Goal: Task Accomplishment & Management: Complete application form

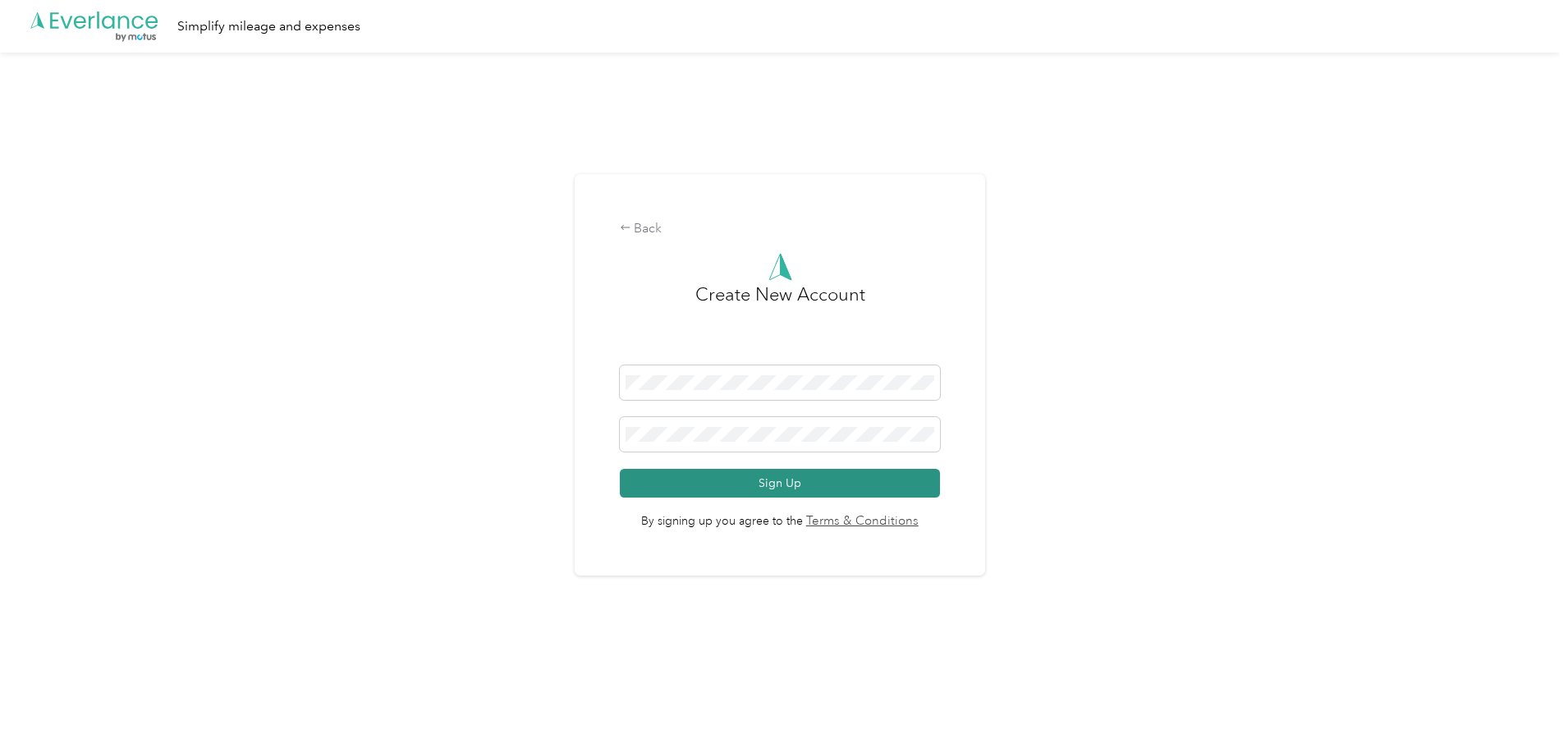
click at [784, 487] on button "Sign Up" at bounding box center [780, 484] width 321 height 29
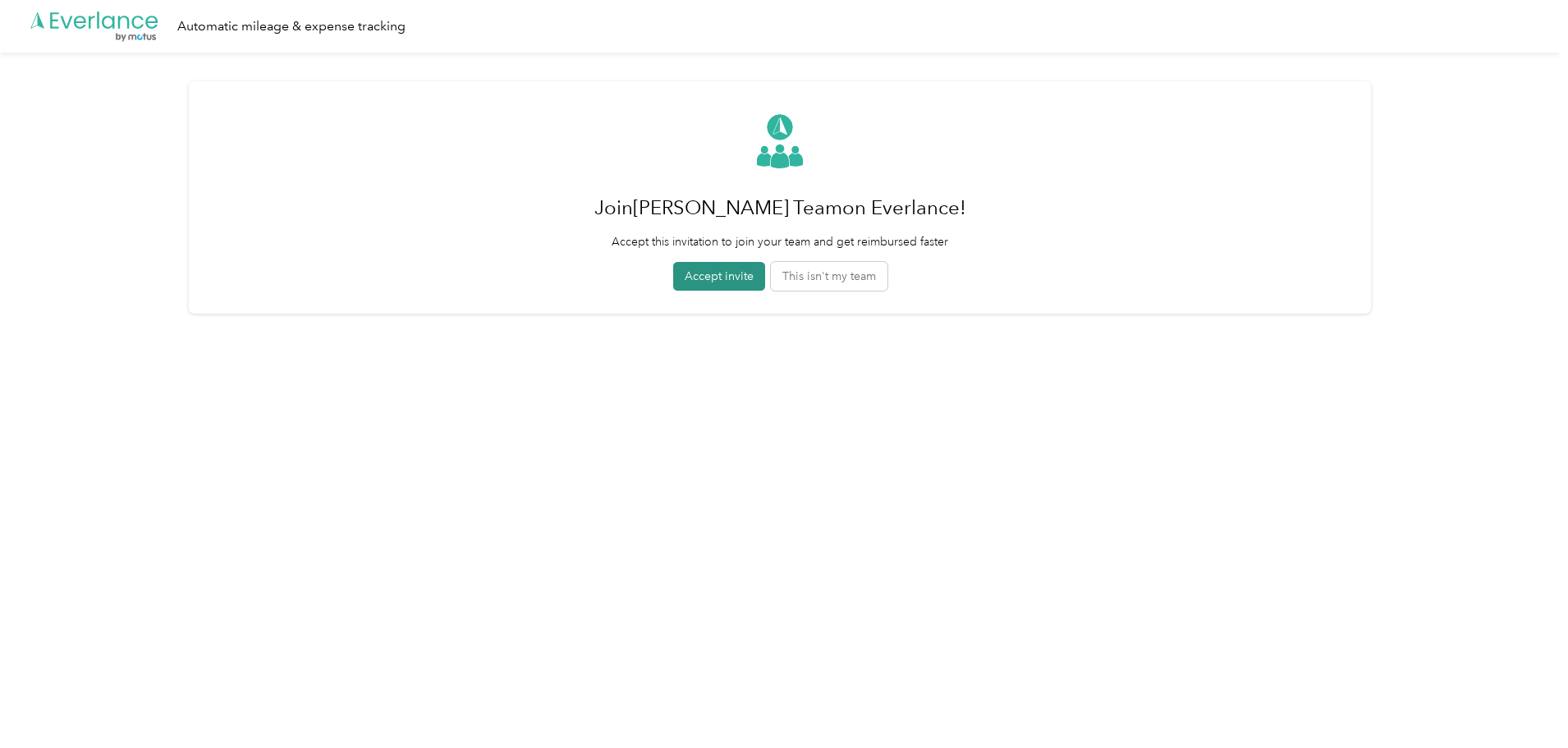
click at [716, 279] on button "Accept invite" at bounding box center [719, 276] width 92 height 29
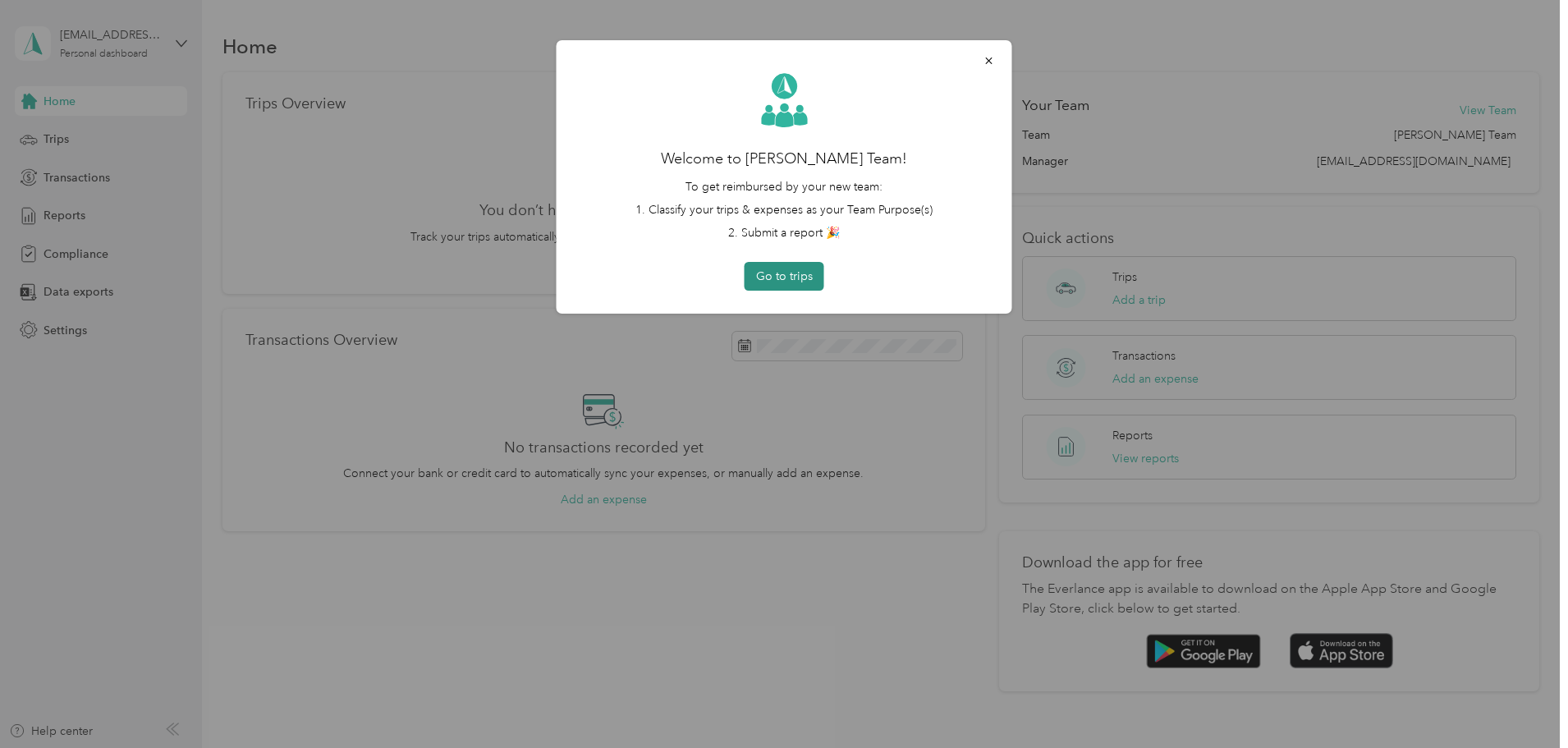
click at [782, 277] on button "Go to trips" at bounding box center [784, 276] width 80 height 29
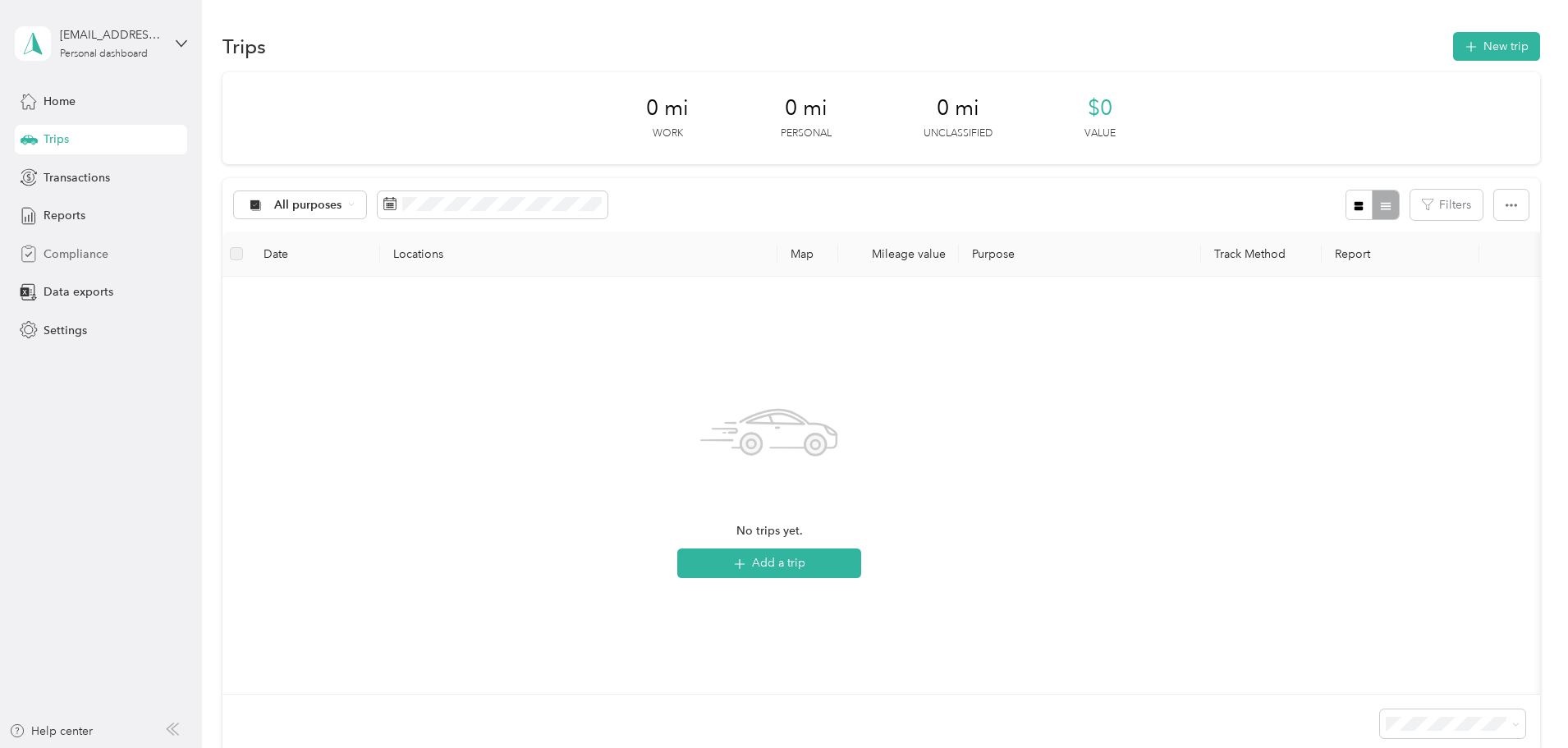
click at [86, 253] on span "Compliance" at bounding box center [76, 254] width 65 height 18
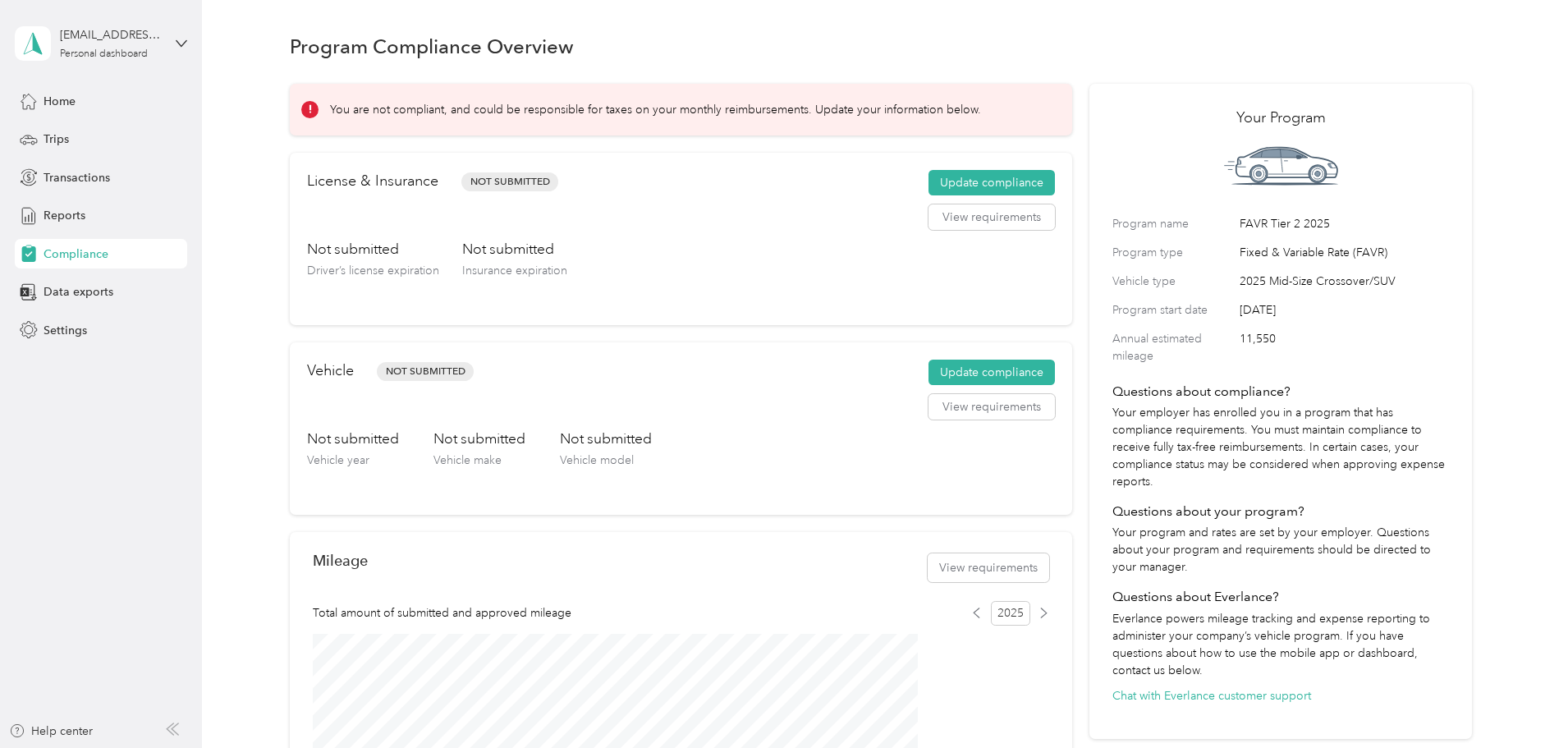
click at [268, 418] on div "Program Compliance Overview You are not compliant, and could be responsible for…" at bounding box center [881, 572] width 1357 height 1143
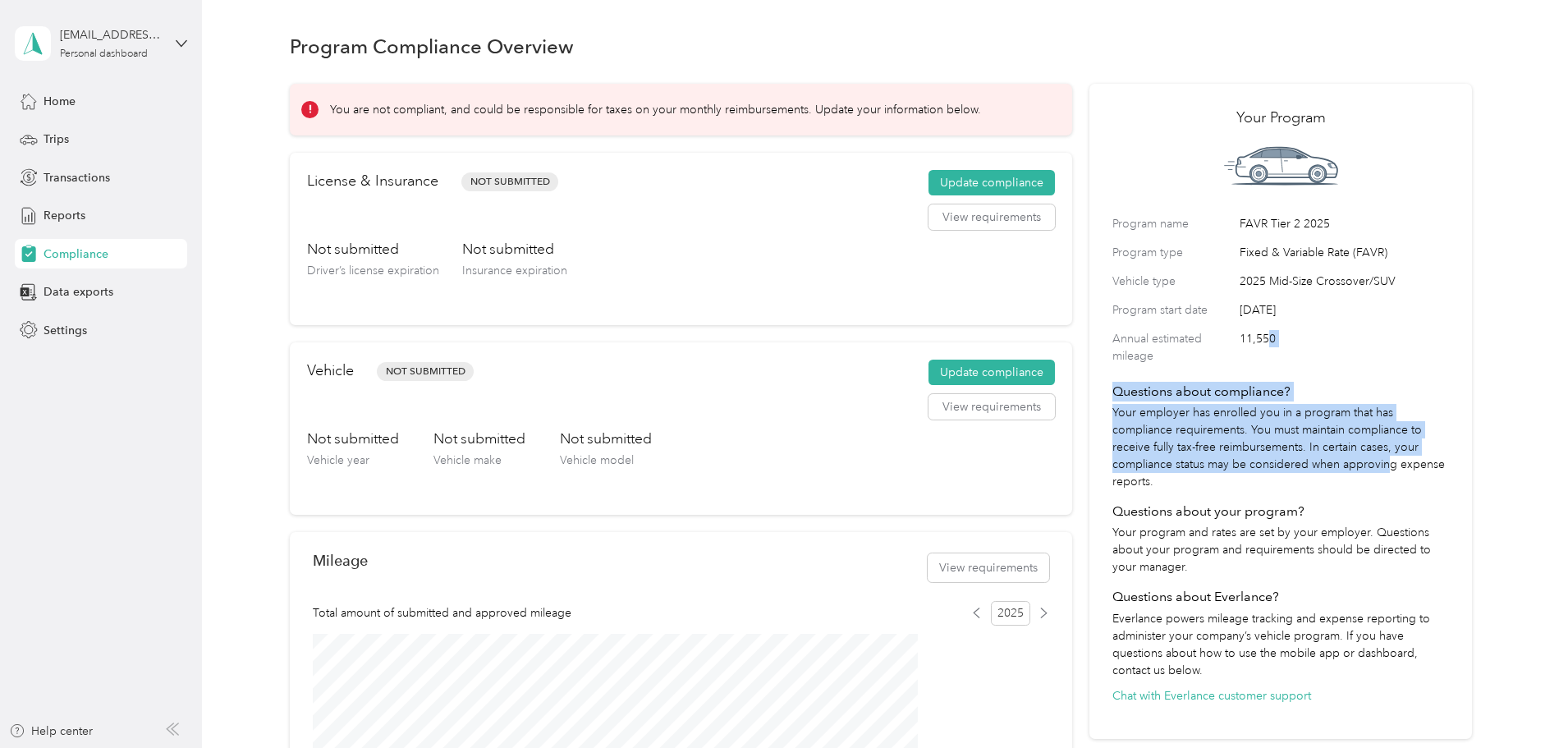
drag, startPoint x: 1235, startPoint y: 391, endPoint x: 1133, endPoint y: 667, distance: 294.2
click at [1145, 655] on div "Your Program Program name FAVR Tier 2 2025 Program type Fixed & Variable Rate (…" at bounding box center [1280, 412] width 383 height 656
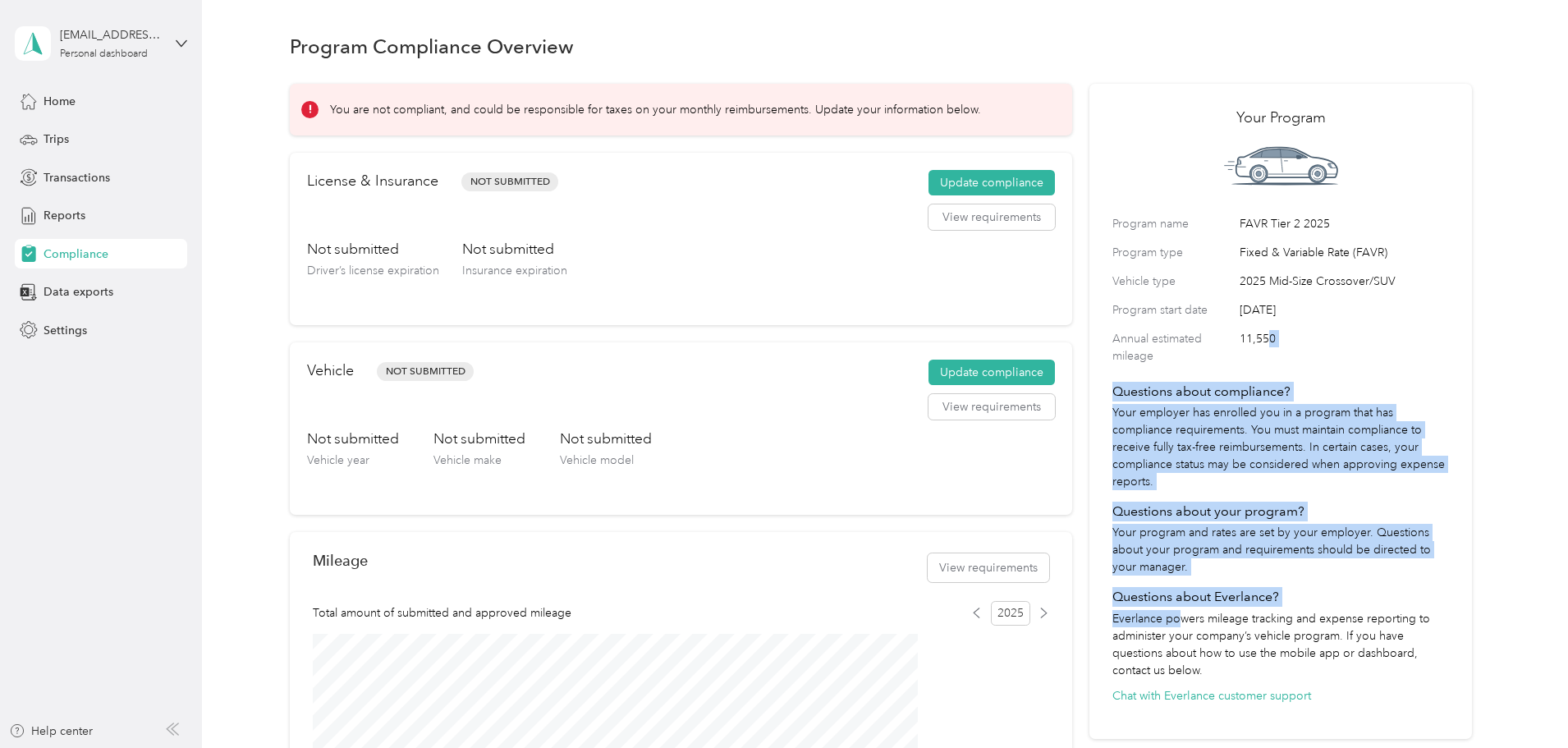
click at [1425, 386] on div "You are not compliant, and could be responsible for taxes on your monthly reimb…" at bounding box center [880, 563] width 1182 height 982
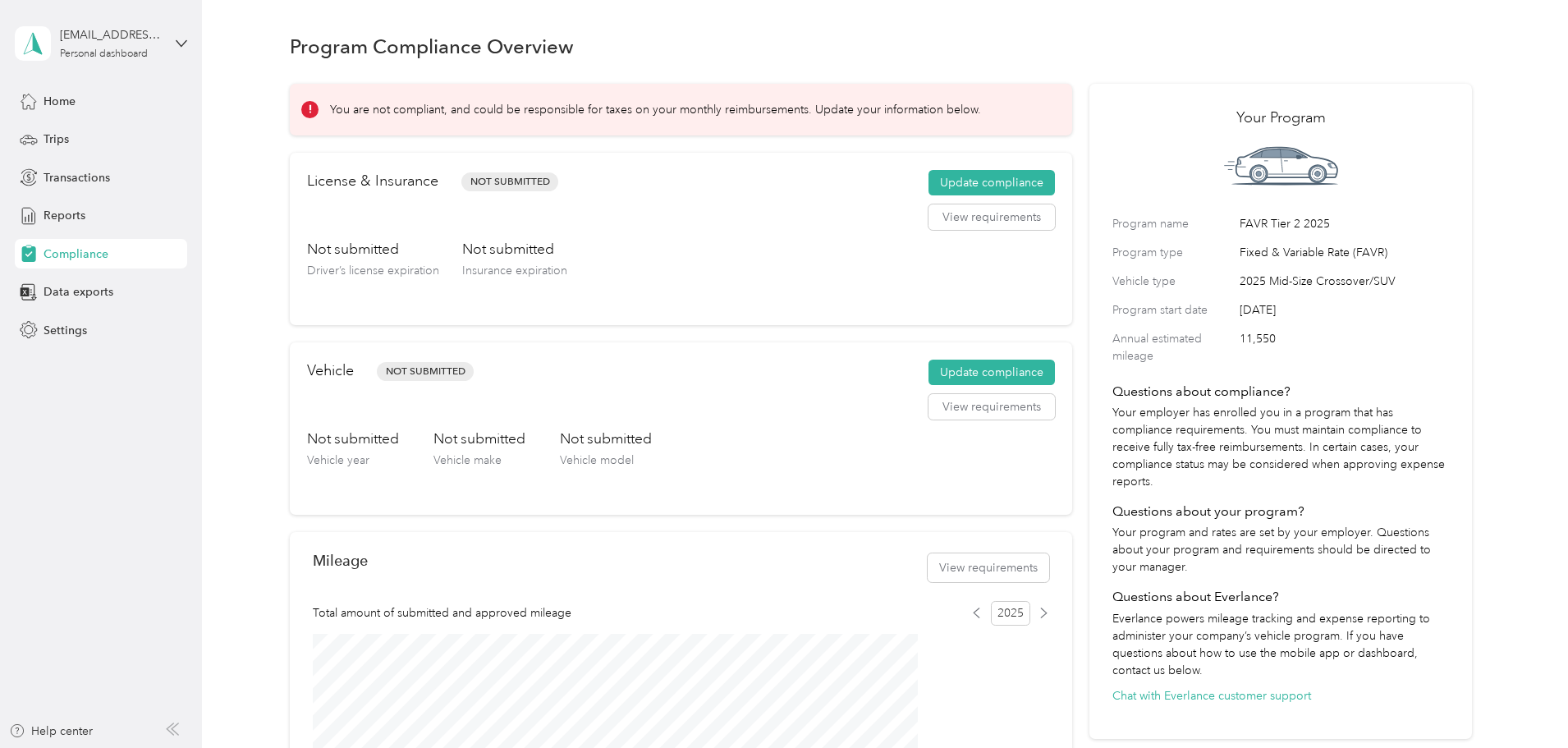
click at [88, 250] on span "Compliance" at bounding box center [76, 254] width 65 height 18
click at [78, 225] on div "Reports" at bounding box center [101, 216] width 172 height 29
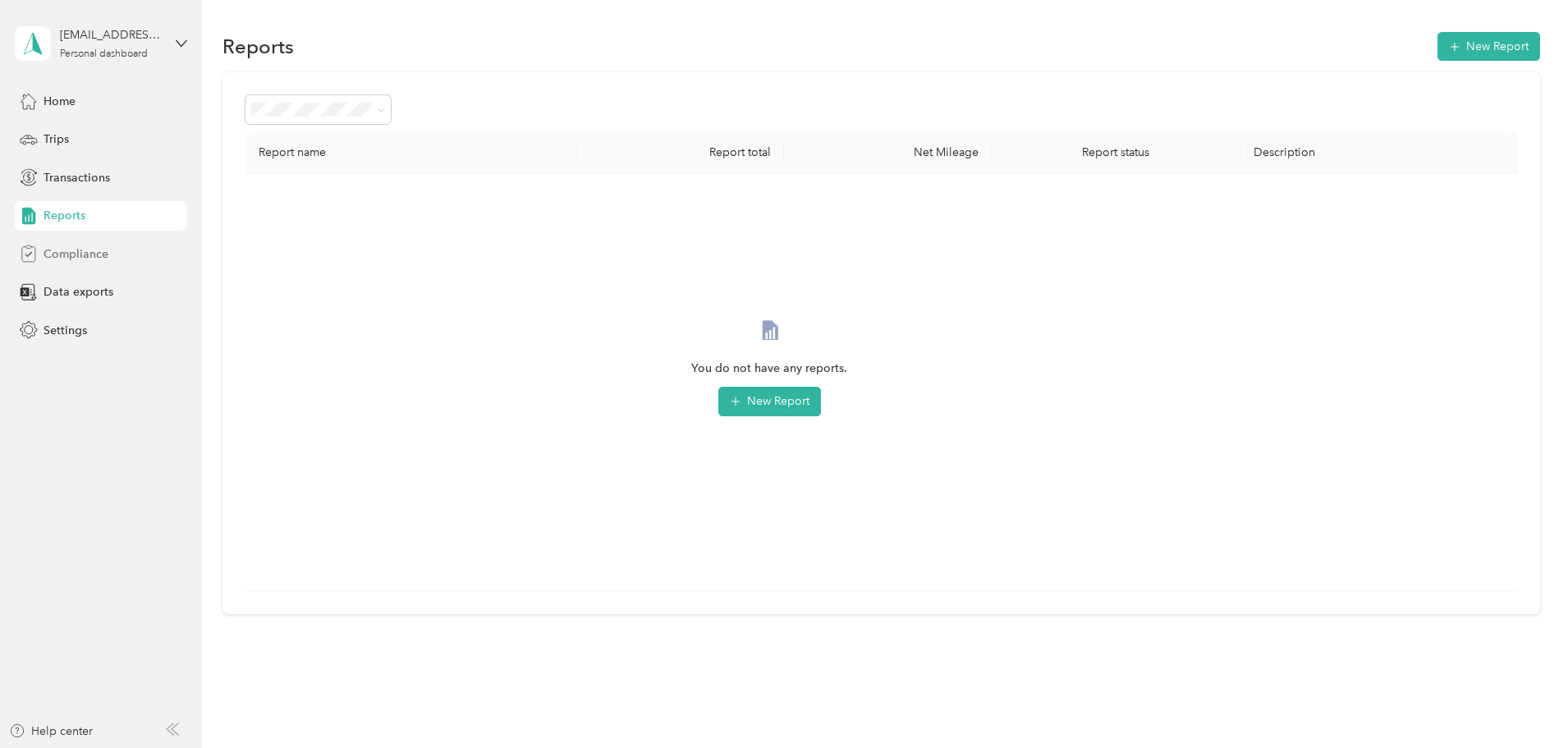
click at [77, 254] on span "Compliance" at bounding box center [76, 254] width 65 height 18
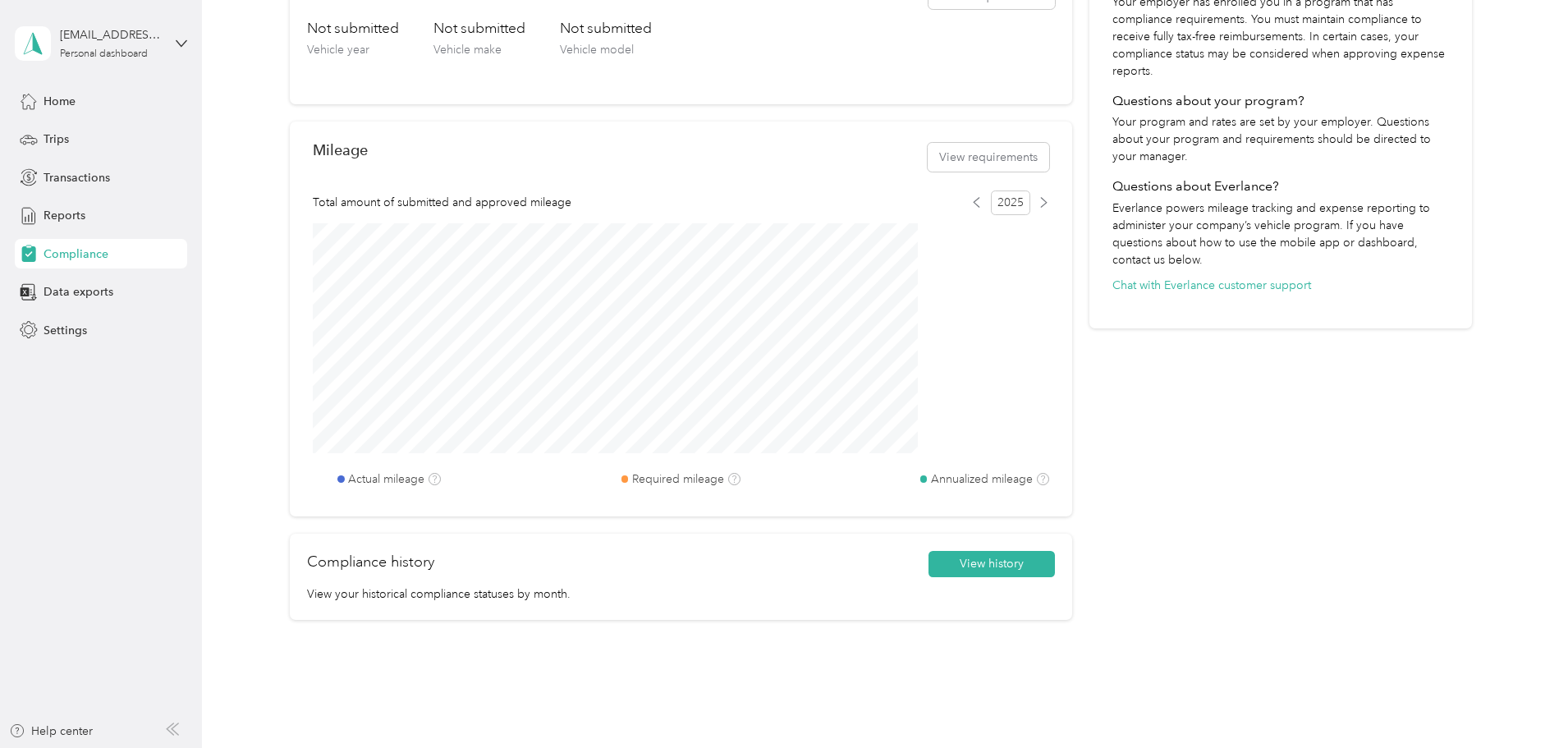
scroll to position [493, 0]
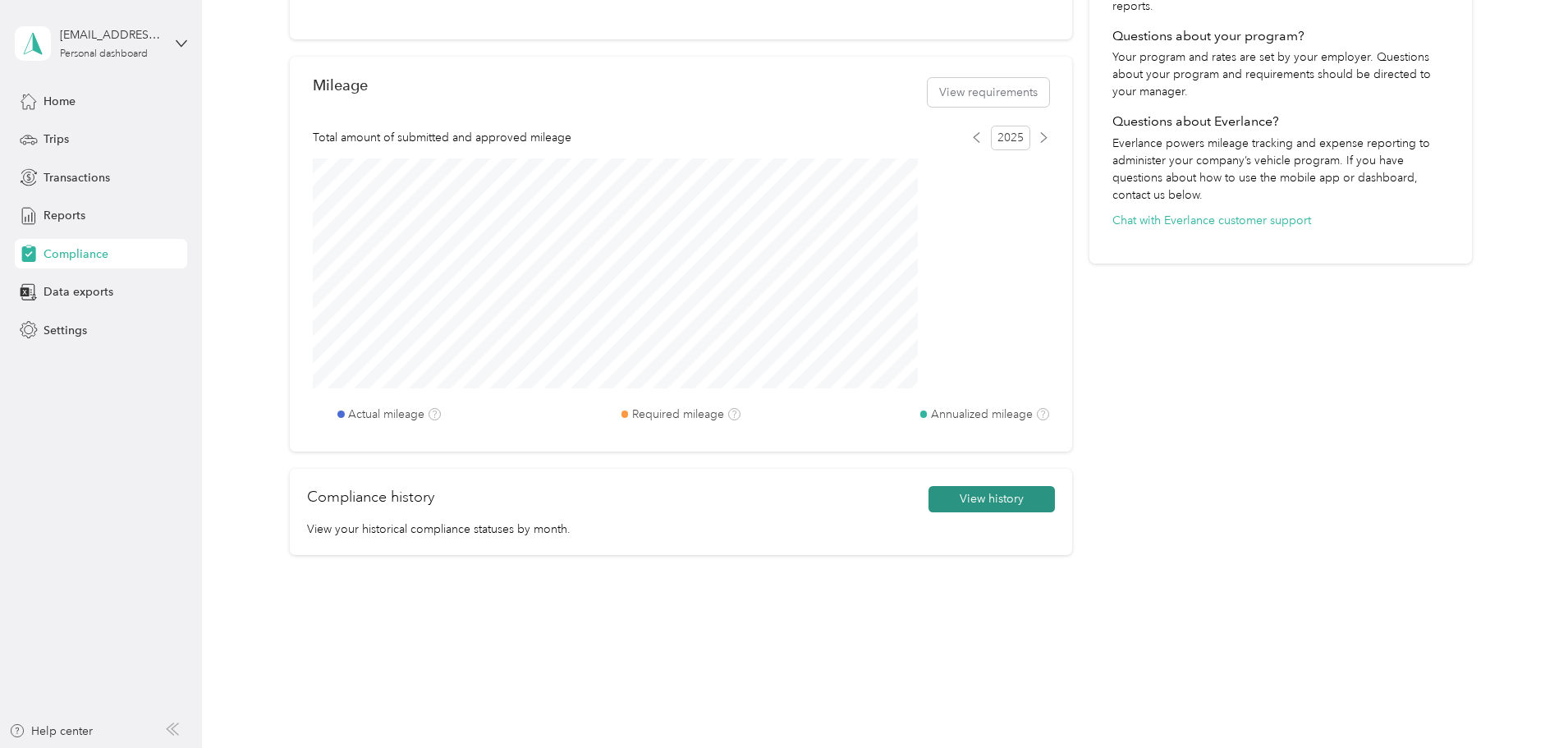
click at [930, 498] on button "View history" at bounding box center [992, 499] width 127 height 26
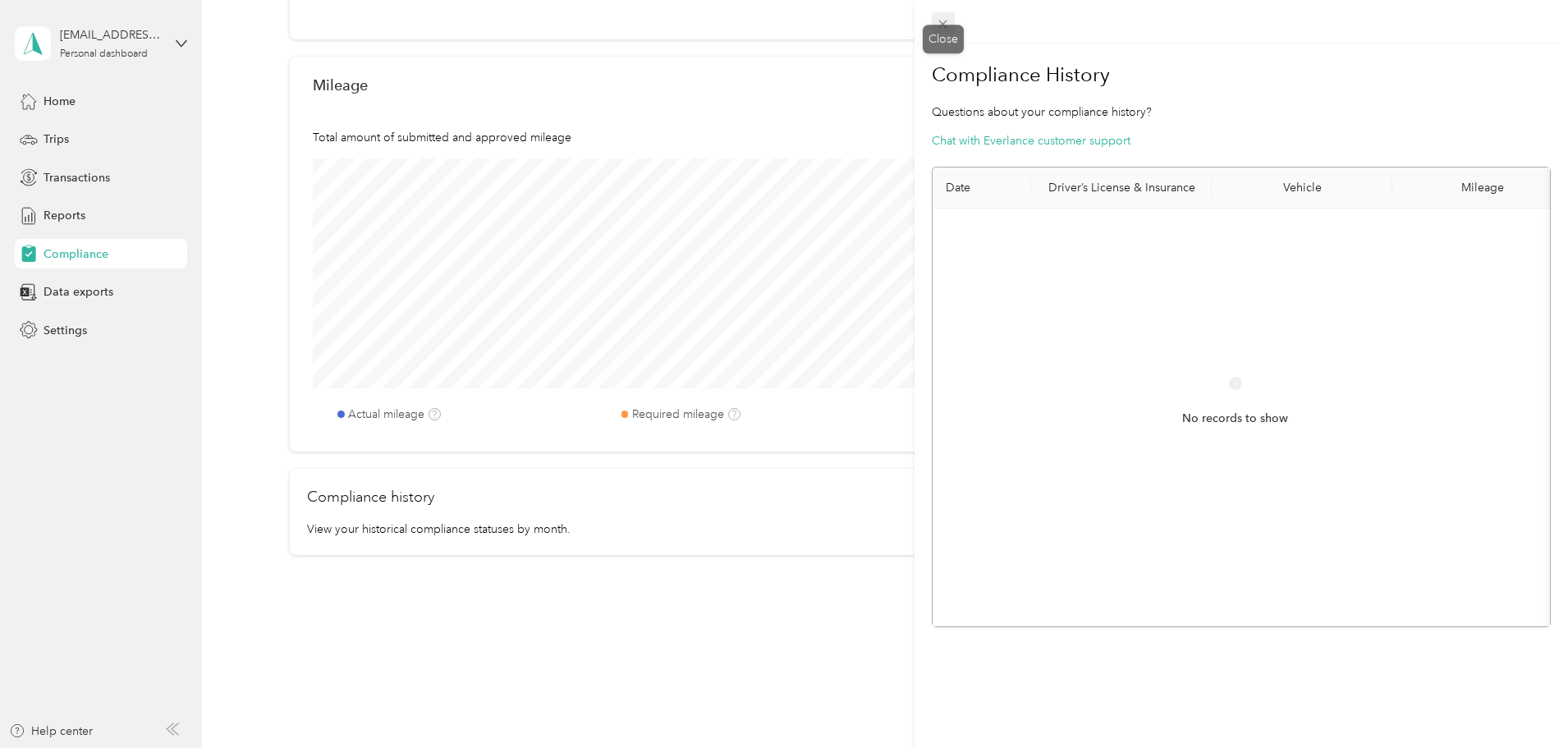
click at [938, 23] on icon at bounding box center [943, 24] width 14 height 14
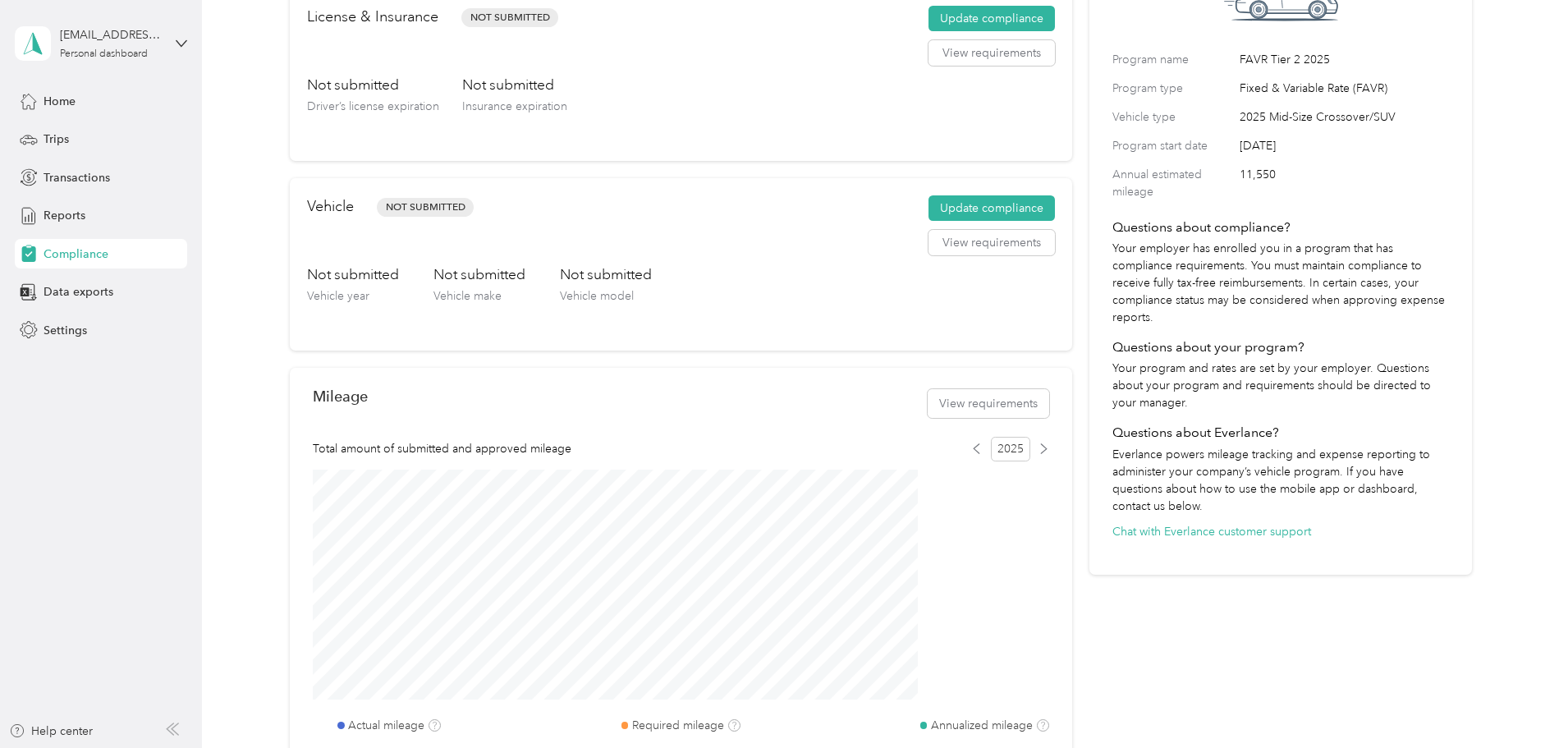
scroll to position [0, 0]
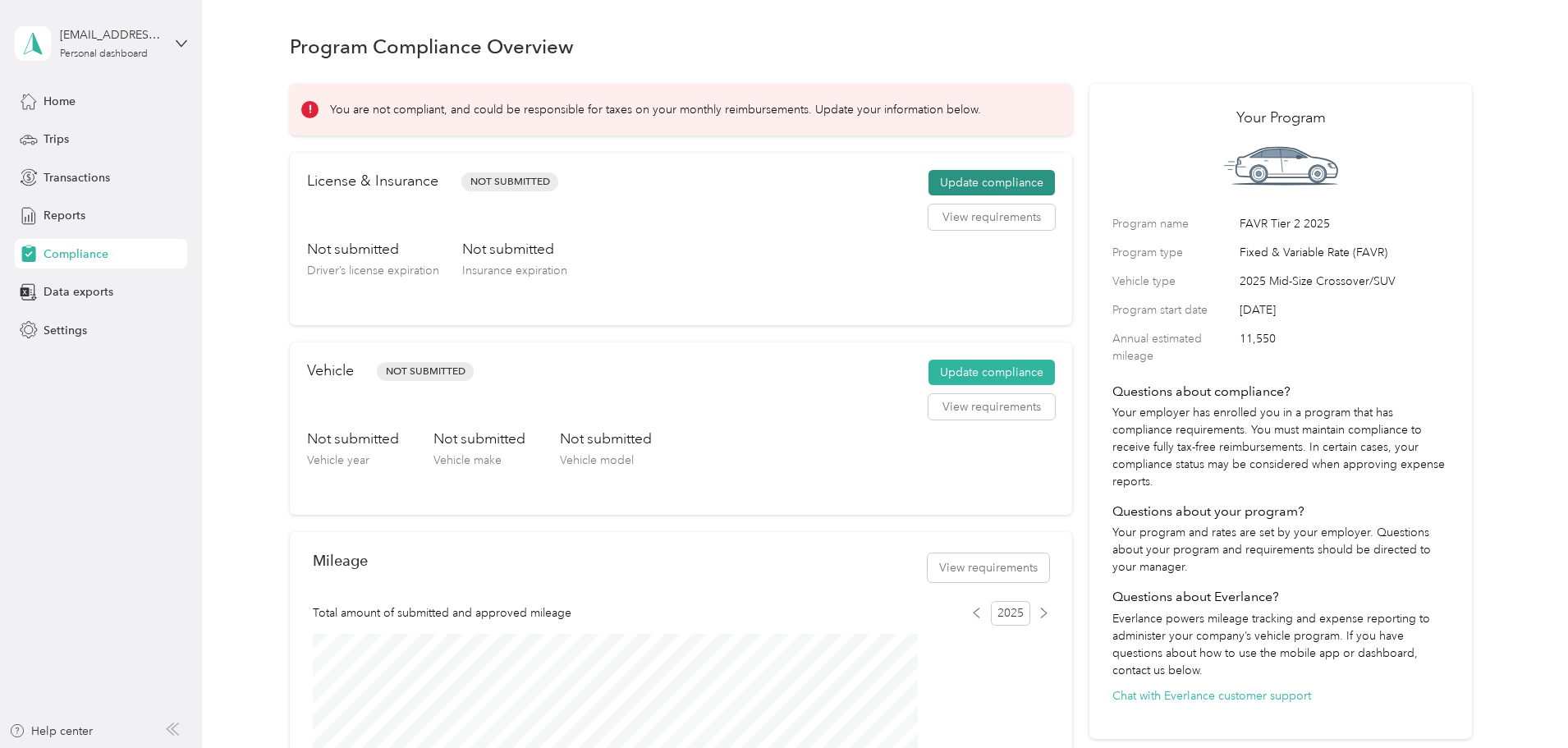
click at [963, 196] on button "Update compliance" at bounding box center [992, 183] width 127 height 26
